Goal: Information Seeking & Learning: Learn about a topic

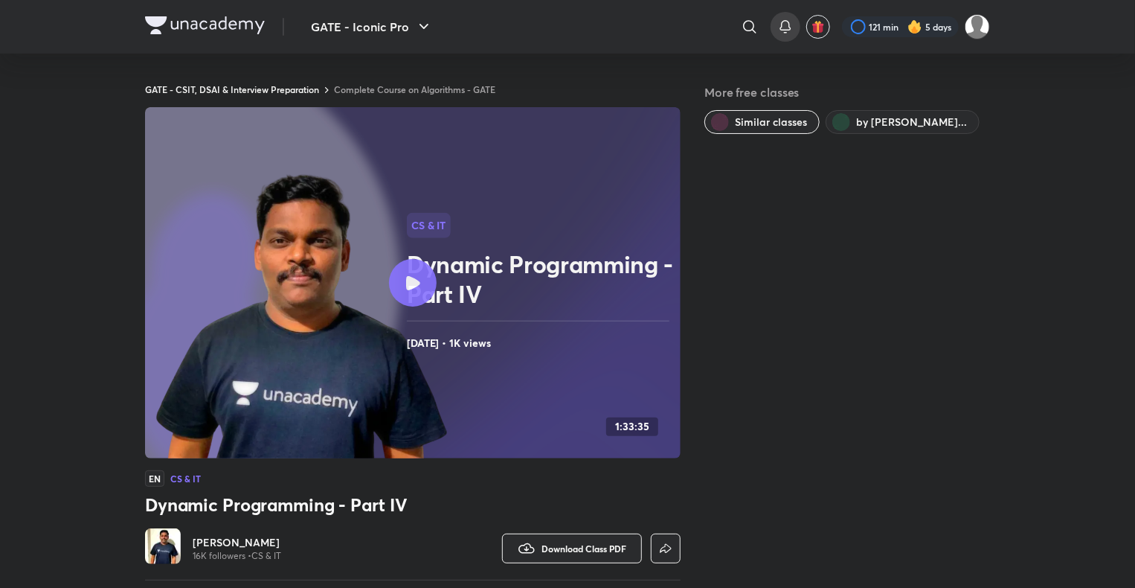
click at [789, 28] on icon at bounding box center [785, 25] width 10 height 9
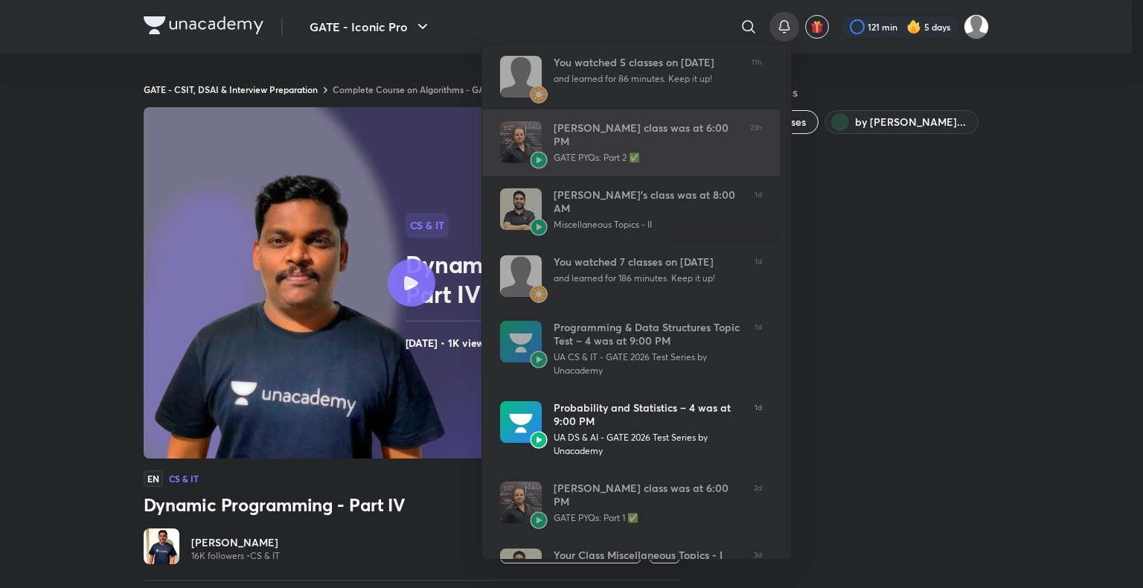
click at [680, 131] on div "Bharat Acharya’s class was at 6:00 PM" at bounding box center [645, 134] width 184 height 27
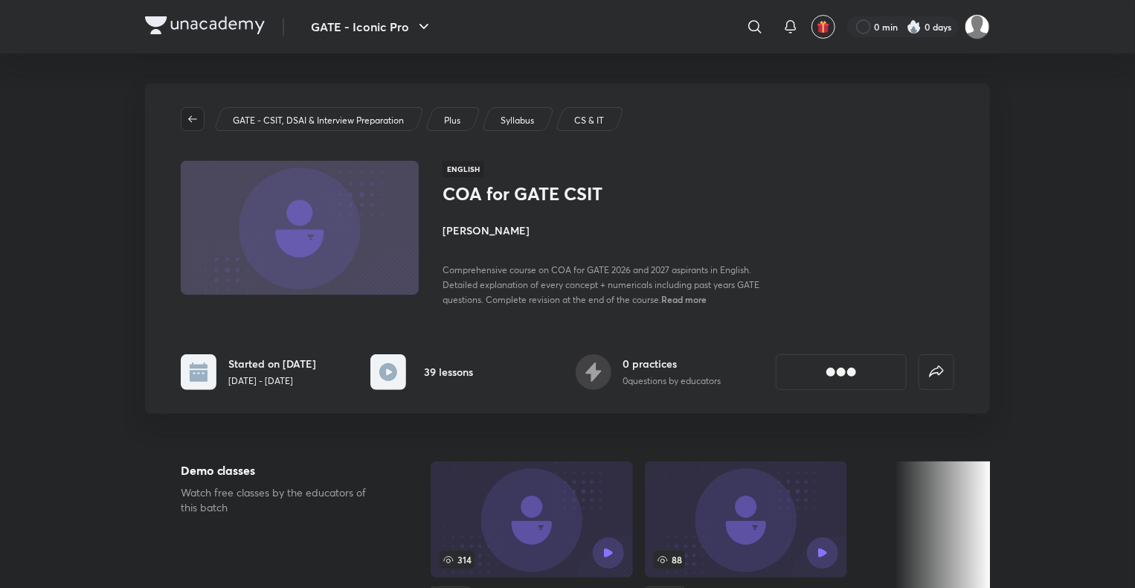
click at [190, 118] on icon "button" at bounding box center [193, 119] width 12 height 12
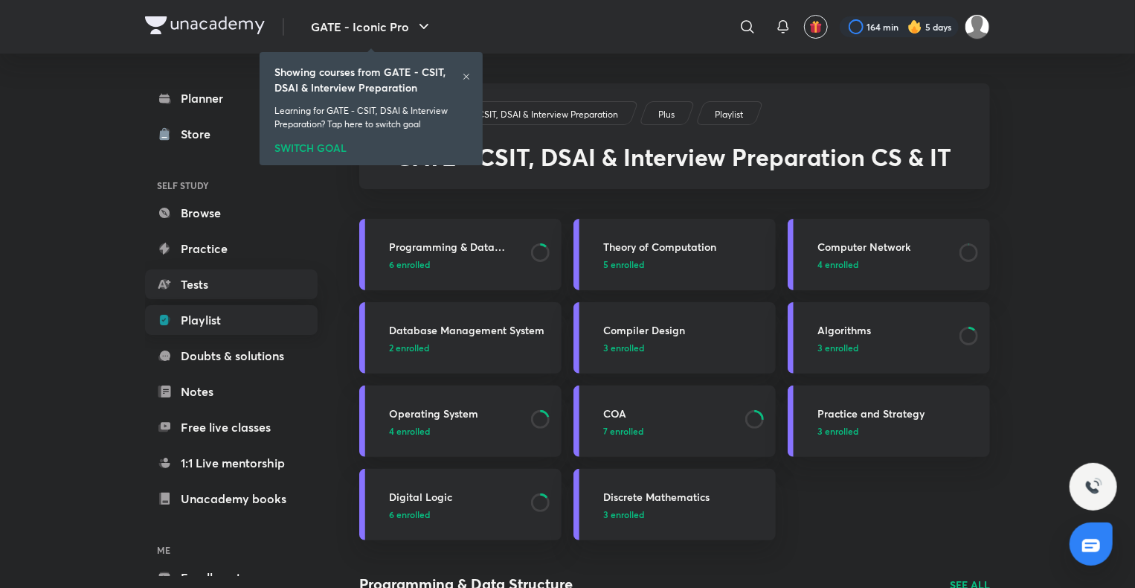
click at [226, 328] on link "Playlist" at bounding box center [231, 320] width 173 height 30
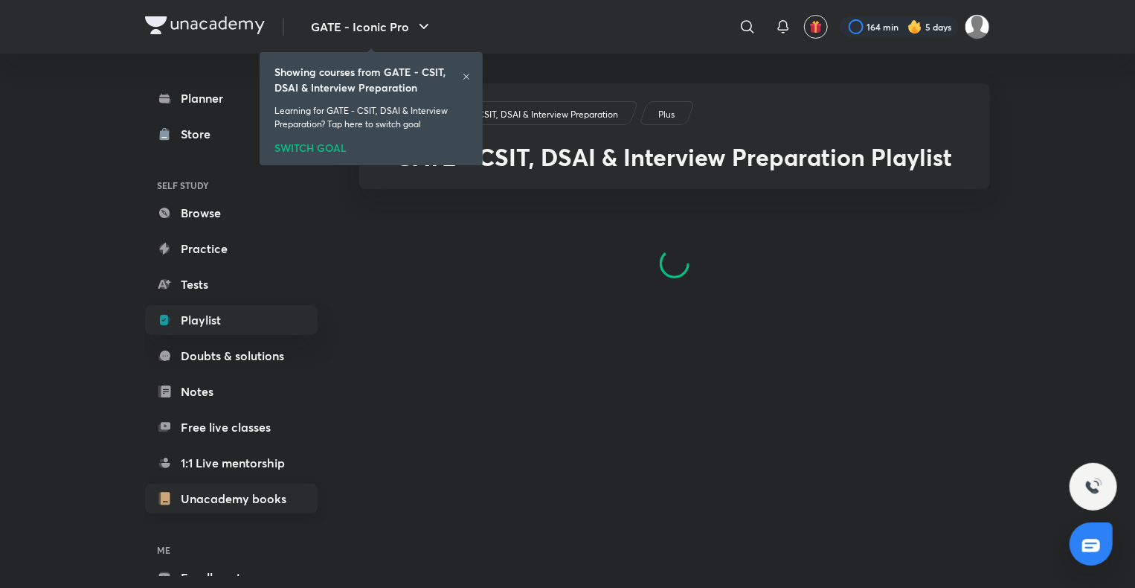
scroll to position [81, 0]
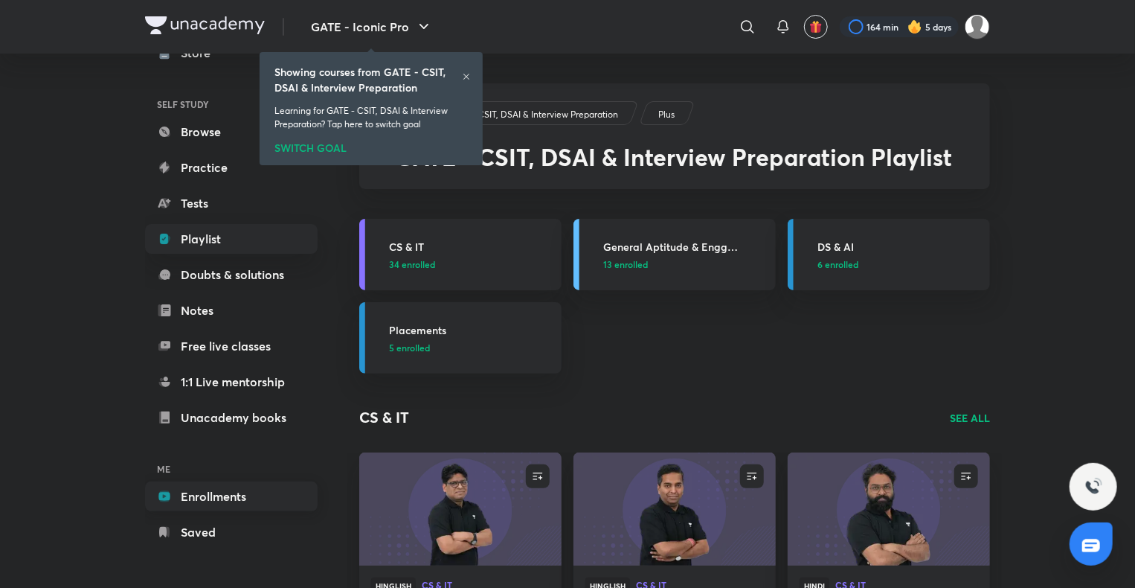
click at [217, 498] on link "Enrollments" at bounding box center [231, 496] width 173 height 30
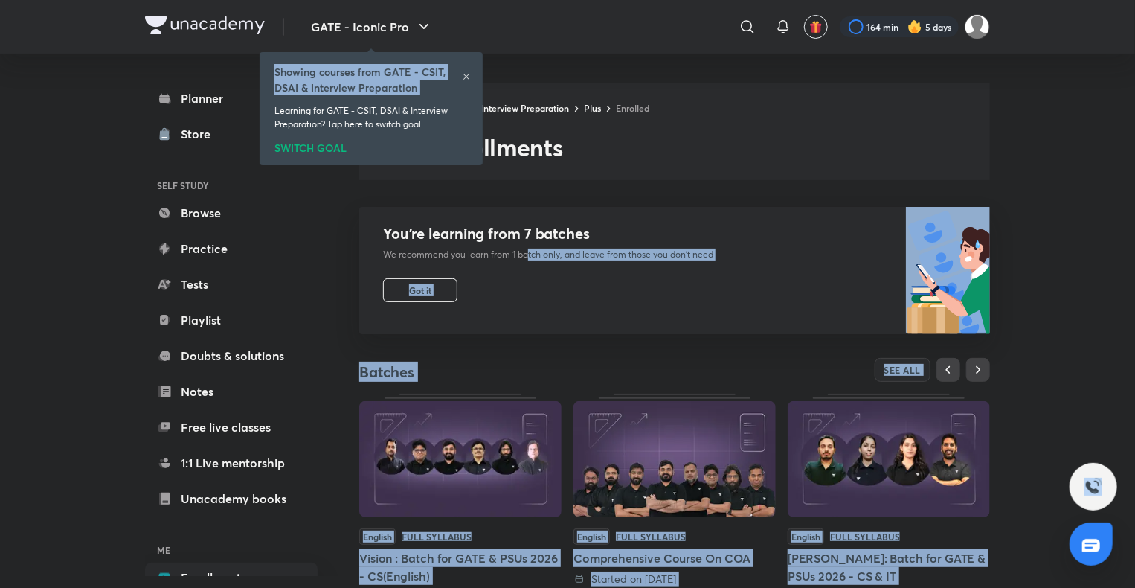
drag, startPoint x: 468, startPoint y: 75, endPoint x: 559, endPoint y: 285, distance: 228.9
click at [559, 285] on body "GATE - Iconic Pro ​ 164 min 5 days Planner Store SELF STUDY Browse Practice Tes…" at bounding box center [567, 516] width 1135 height 1033
click at [469, 76] on icon at bounding box center [466, 76] width 9 height 9
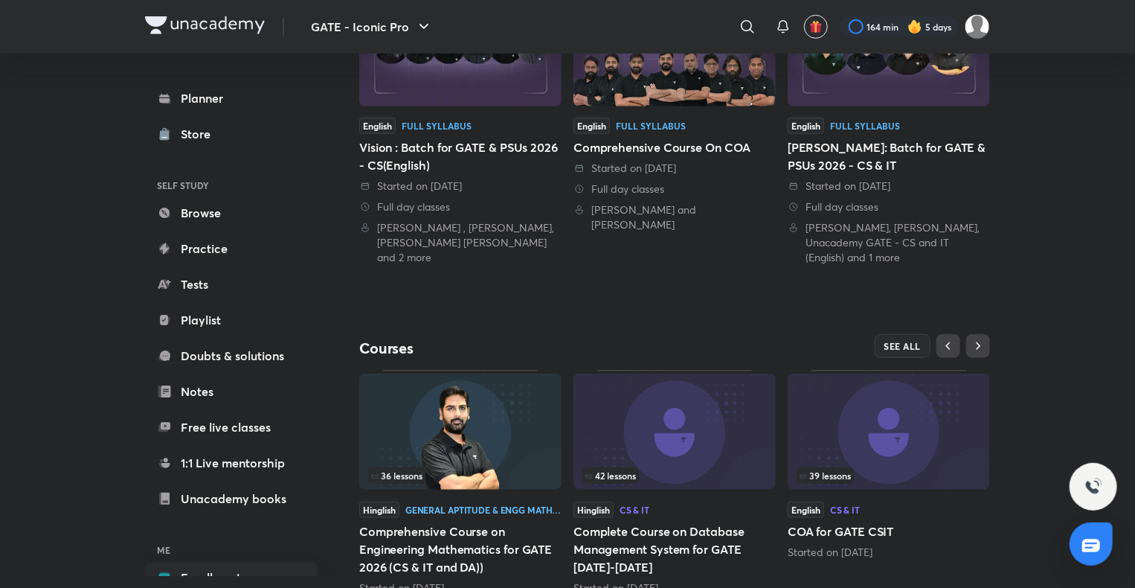
scroll to position [467, 0]
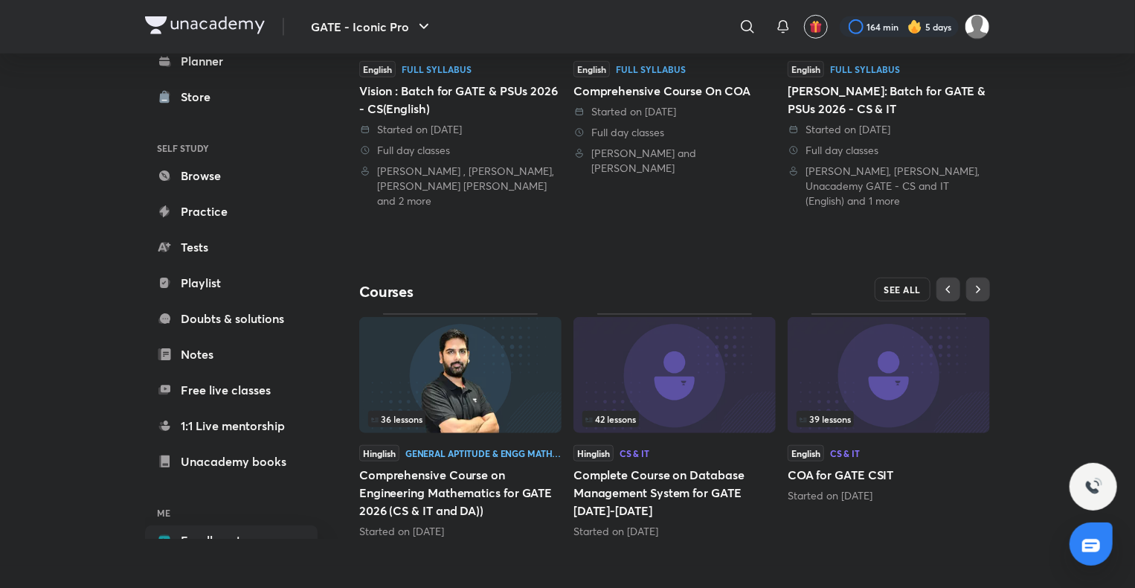
click at [901, 294] on span "SEE ALL" at bounding box center [903, 289] width 37 height 10
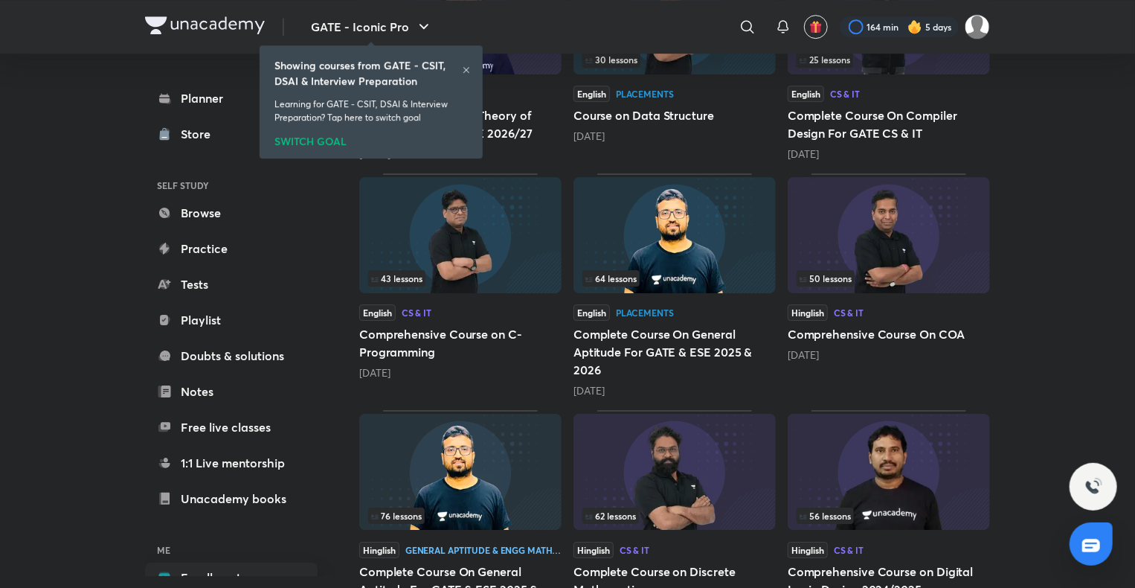
scroll to position [2424, 0]
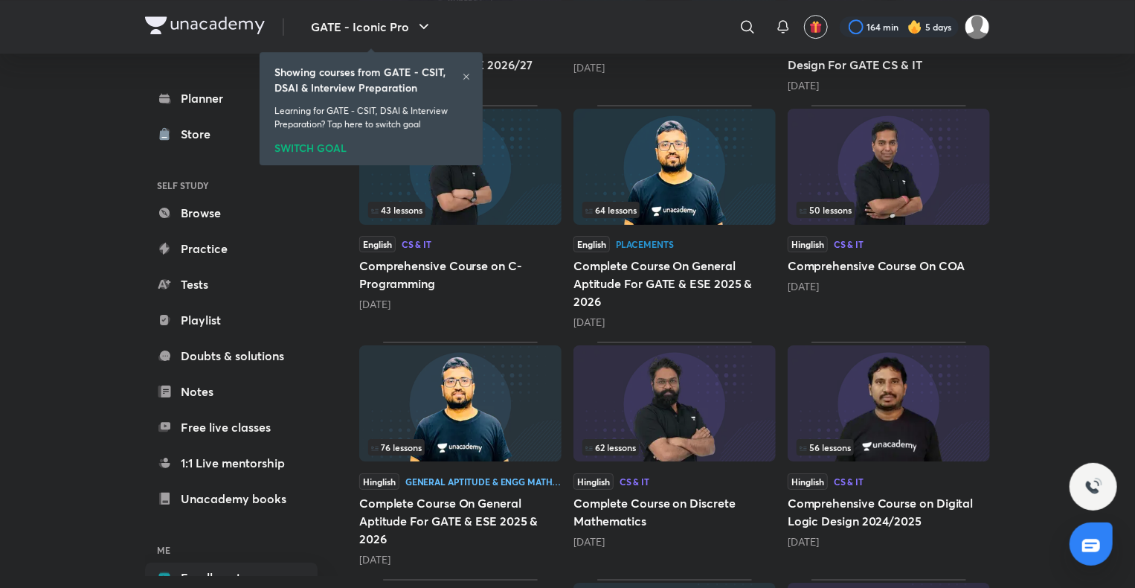
click at [469, 73] on icon at bounding box center [466, 76] width 9 height 9
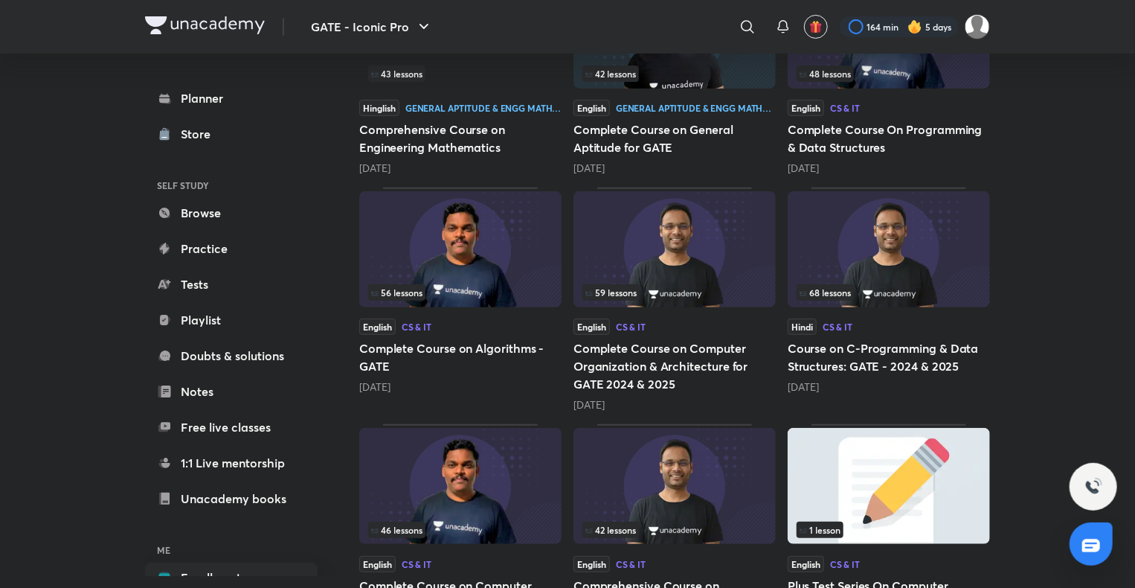
scroll to position [3098, 0]
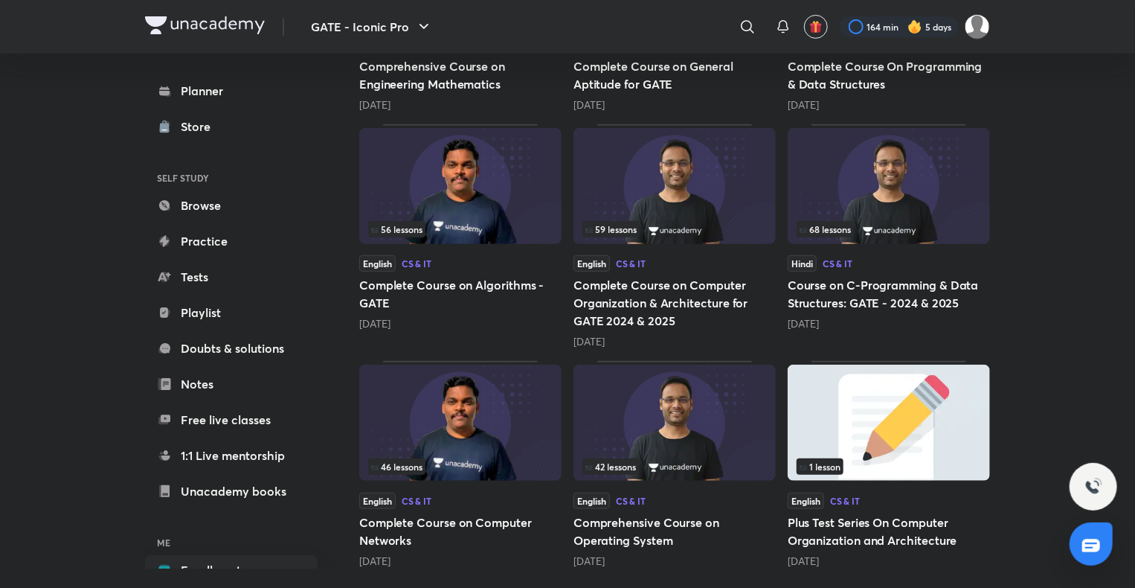
click at [420, 242] on div "56 lessons English CS & IT Complete Course on Algorithms - GATE [DATE]" at bounding box center [460, 236] width 202 height 225
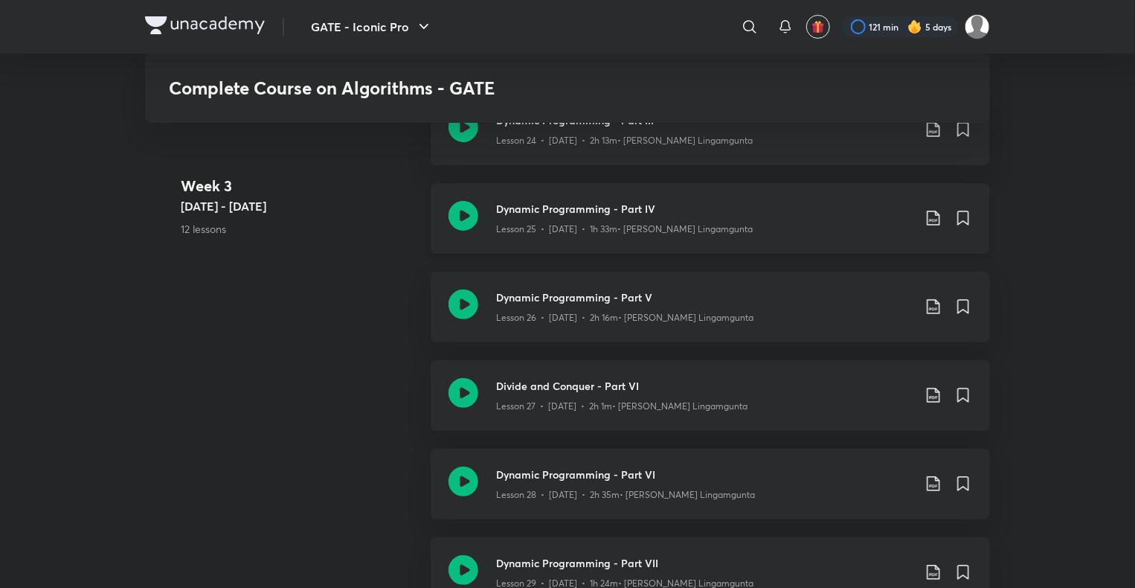
scroll to position [2944, 0]
click at [564, 296] on h3 "Dynamic Programming - Part V" at bounding box center [704, 296] width 417 height 16
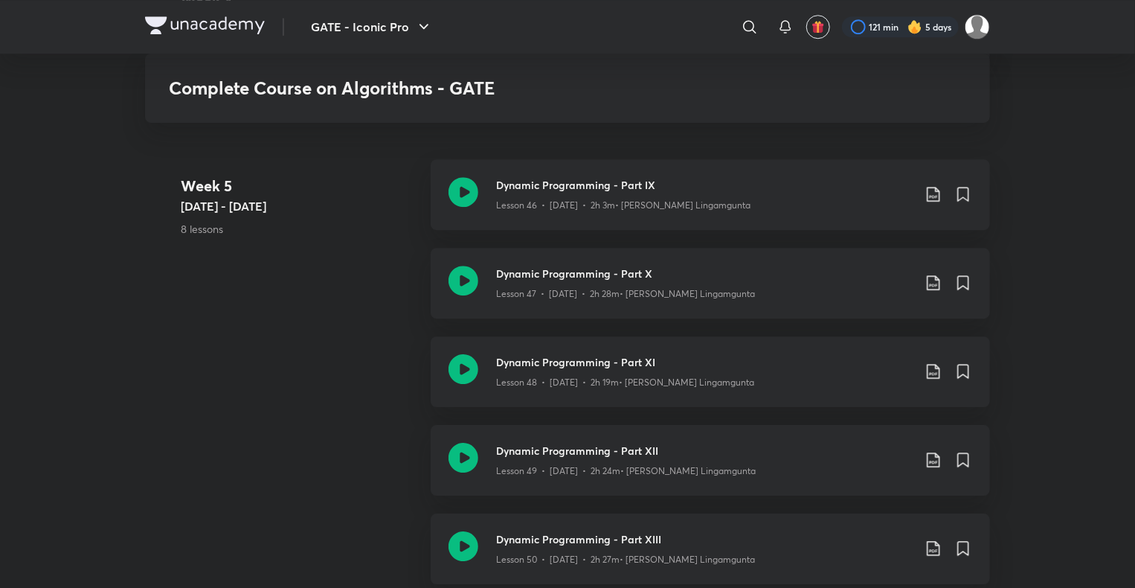
scroll to position [5082, 0]
